Goal: Task Accomplishment & Management: Complete application form

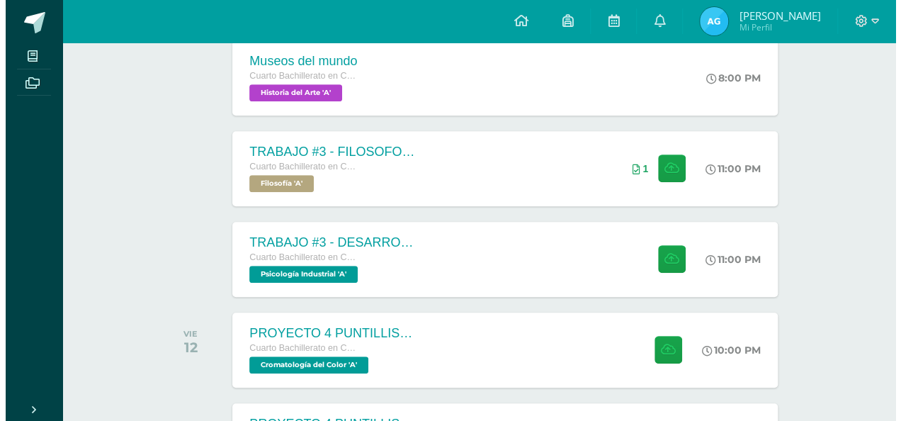
scroll to position [387, 0]
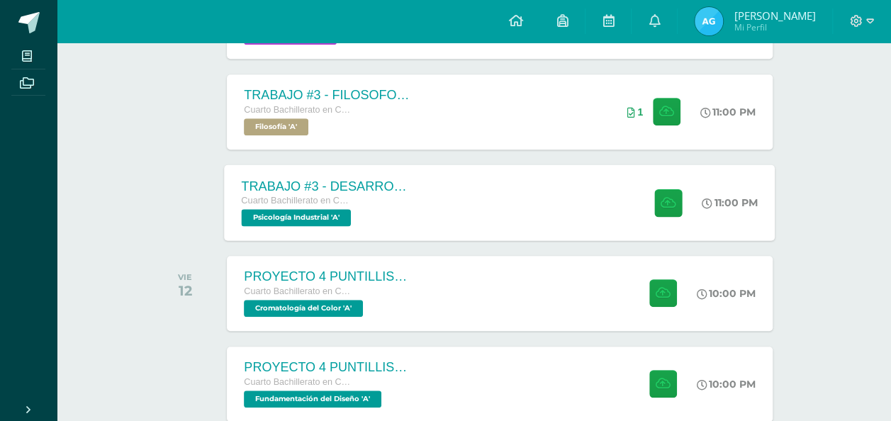
click at [509, 203] on div "TRABAJO #3 - DESARROLLO ORGANIZACIONAL Cuarto Bachillerato en CCLL con Orientac…" at bounding box center [500, 202] width 551 height 76
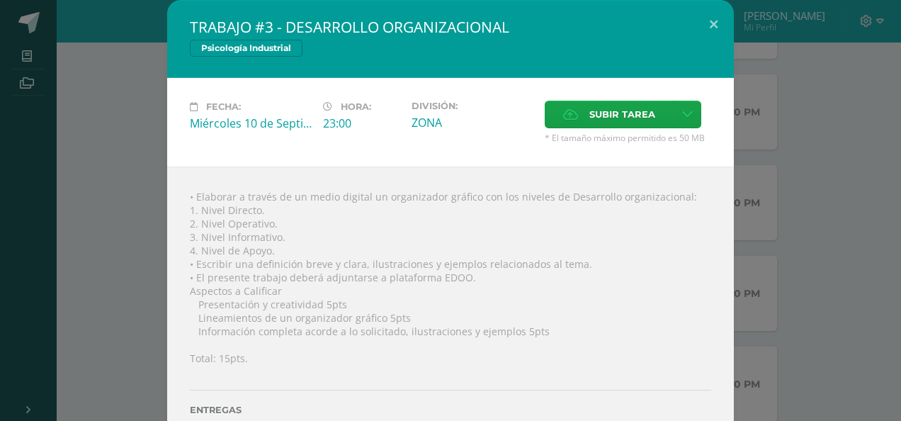
drag, startPoint x: 605, startPoint y: 235, endPoint x: 659, endPoint y: 242, distance: 54.3
drag, startPoint x: 659, startPoint y: 242, endPoint x: 611, endPoint y: 268, distance: 53.9
click at [611, 268] on div "• Elaborar a través de un medio digital un organizador gráfico con los niveles …" at bounding box center [450, 319] width 567 height 305
drag, startPoint x: 610, startPoint y: 234, endPoint x: 259, endPoint y: 254, distance: 351.3
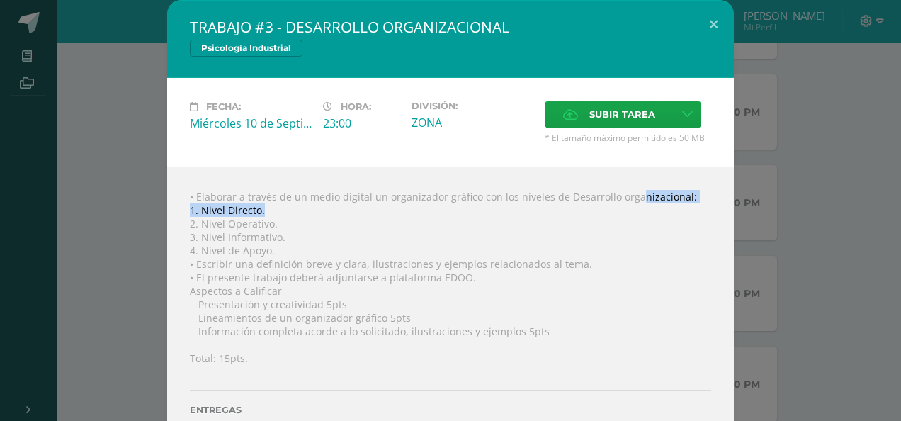
click at [259, 254] on div "• Elaborar a través de un medio digital un organizador gráfico con los niveles …" at bounding box center [450, 319] width 567 height 305
copy div "Desarrollo organizacional"
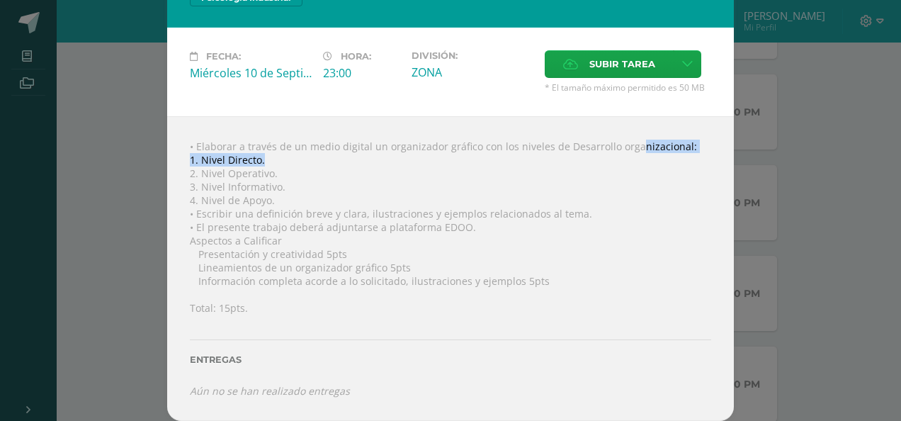
scroll to position [140, 0]
drag, startPoint x: 194, startPoint y: 123, endPoint x: 592, endPoint y: 271, distance: 424.6
click at [592, 271] on div "• Elaborar a través de un medio digital un organizador gráfico con los niveles …" at bounding box center [450, 268] width 567 height 305
copy div "Nivel Directo. 2. Nivel Operativo. 3. Nivel Informativo. 4. Nivel de Apoyo. • E…"
drag, startPoint x: 191, startPoint y: 88, endPoint x: 636, endPoint y: 270, distance: 481.5
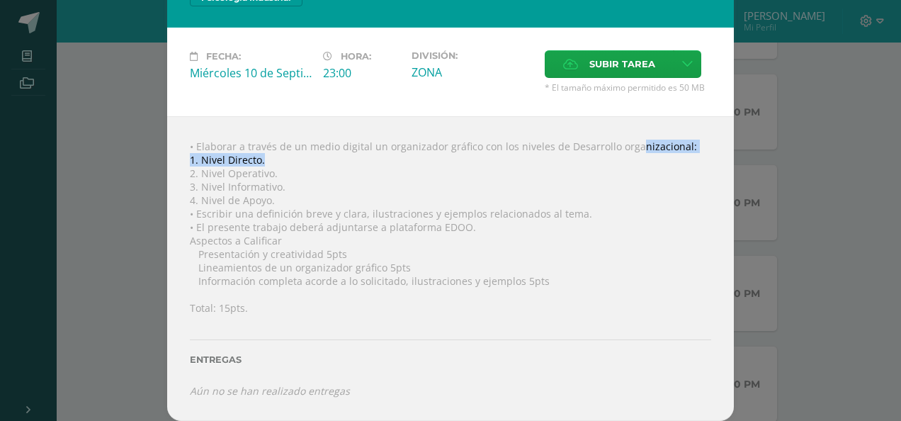
click at [636, 270] on div "• Elaborar a través de un medio digital un organizador gráfico con los niveles …" at bounding box center [450, 268] width 567 height 305
copy div "Elaborar a través de un medio digital un organizador gráfico con los niveles de…"
click at [590, 51] on span "Subir tarea" at bounding box center [623, 64] width 66 height 26
click at [0, 0] on input "Subir tarea" at bounding box center [0, 0] width 0 height 0
click at [590, 51] on span "Subir tarea" at bounding box center [623, 64] width 66 height 26
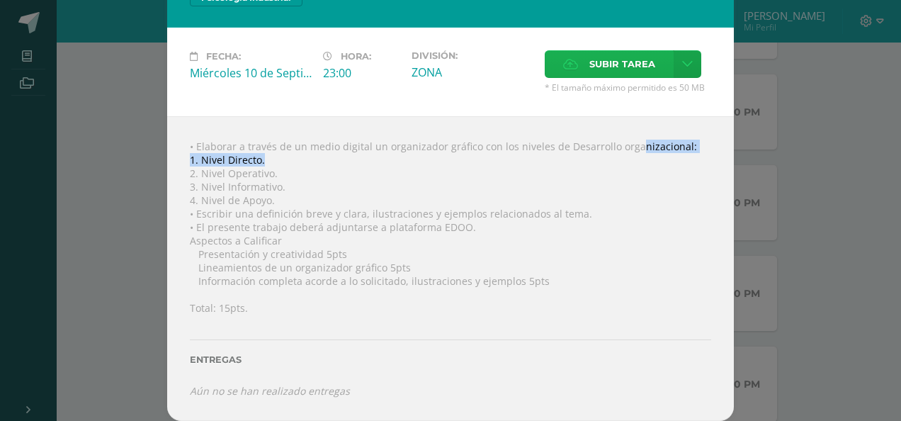
click at [0, 0] on input "Subir tarea" at bounding box center [0, 0] width 0 height 0
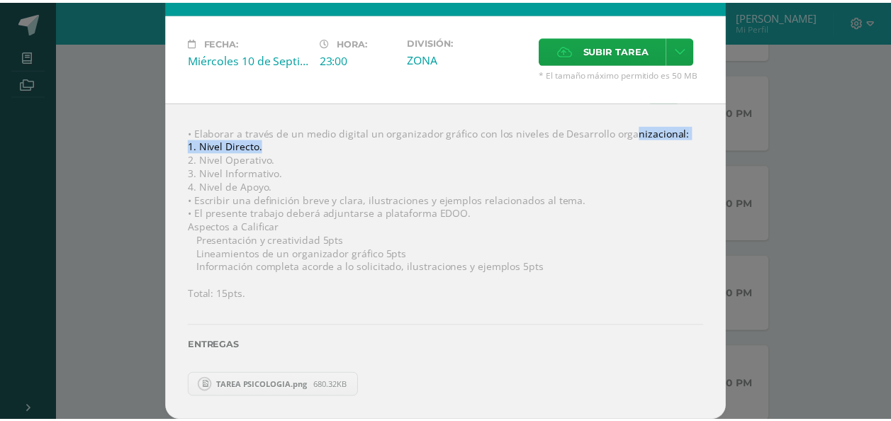
scroll to position [0, 0]
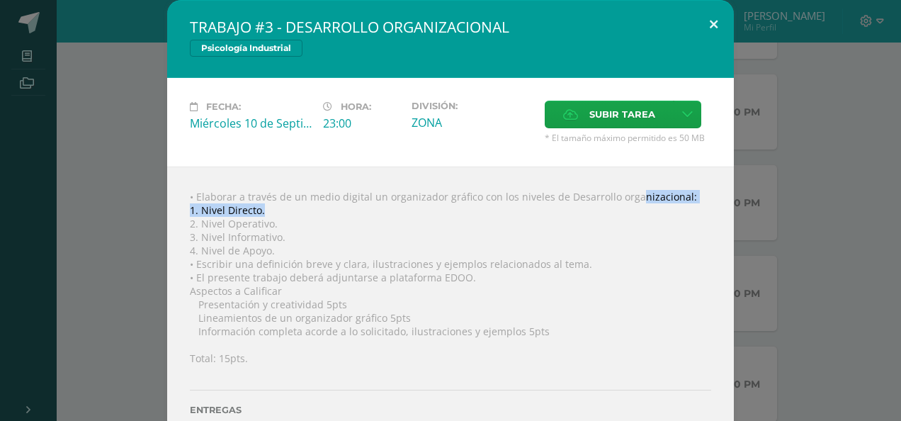
click at [706, 26] on button at bounding box center [714, 24] width 40 height 48
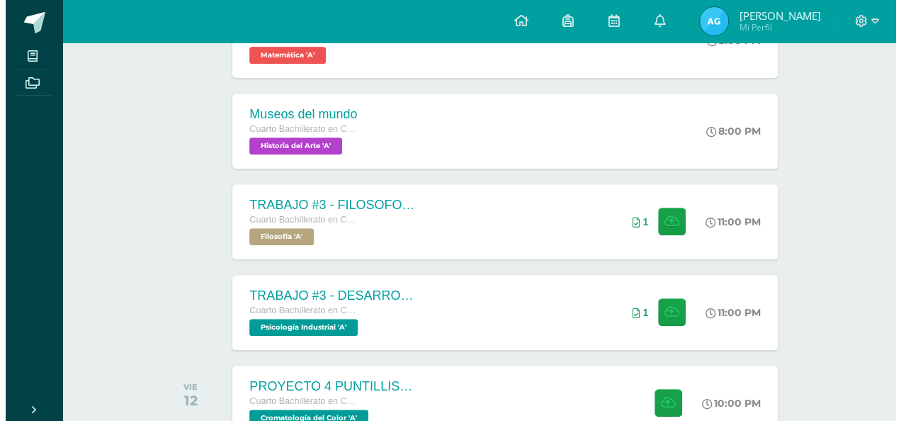
scroll to position [354, 0]
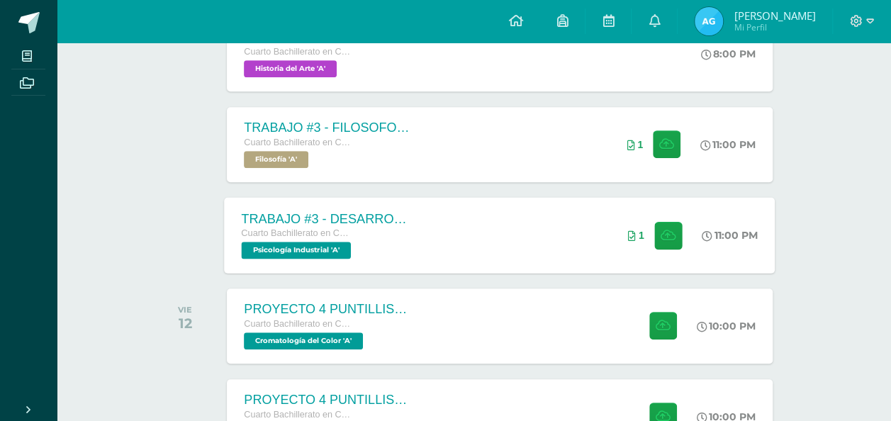
click at [392, 251] on div "Cuarto Bachillerato en CCLL con Orientación en Diseño Gráfico Psicología Indust…" at bounding box center [327, 242] width 171 height 33
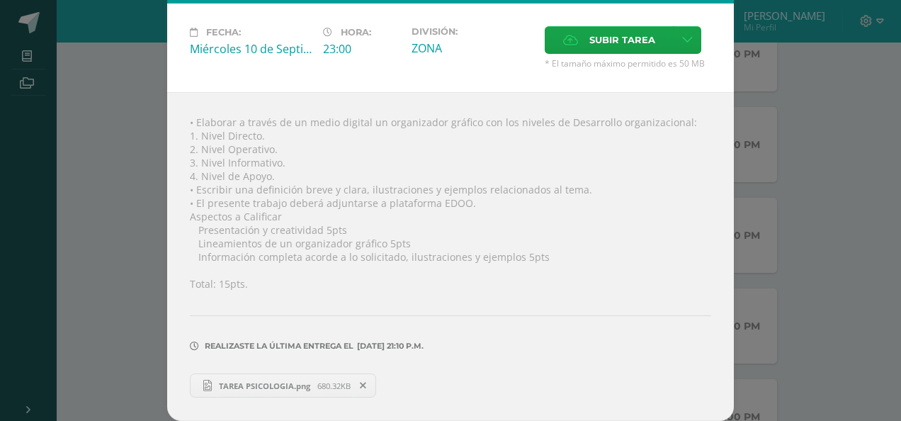
scroll to position [169, 0]
click at [305, 381] on span "TAREA PSICOLOGIA.png" at bounding box center [265, 386] width 106 height 11
